Goal: Task Accomplishment & Management: Manage account settings

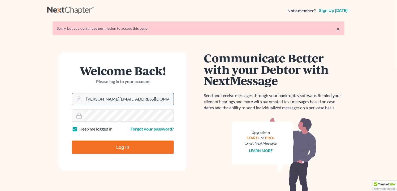
drag, startPoint x: 148, startPoint y: 97, endPoint x: 72, endPoint y: 100, distance: 75.8
click at [72, 100] on div "[PERSON_NAME][EMAIL_ADDRESS][DOMAIN_NAME]" at bounding box center [123, 99] width 102 height 12
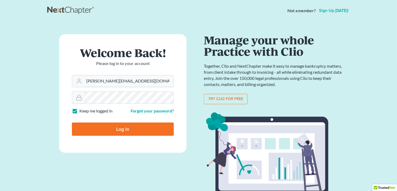
type input "[PERSON_NAME][EMAIL_ADDRESS][DOMAIN_NAME]"
click at [64, 94] on form "Welcome Back! Please log in to your account Email Address [PERSON_NAME][EMAIL_A…" at bounding box center [123, 93] width 128 height 119
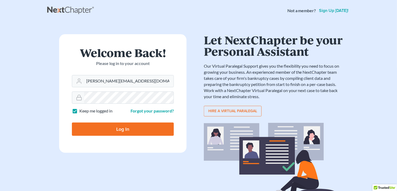
click at [95, 128] on input "Log In" at bounding box center [123, 129] width 102 height 13
type input "Thinking..."
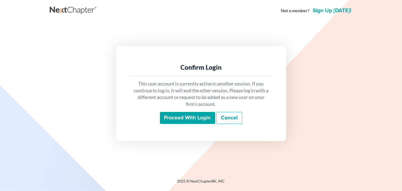
click at [196, 118] on input "Proceed with login" at bounding box center [187, 118] width 55 height 12
